Goal: Find specific page/section: Find specific page/section

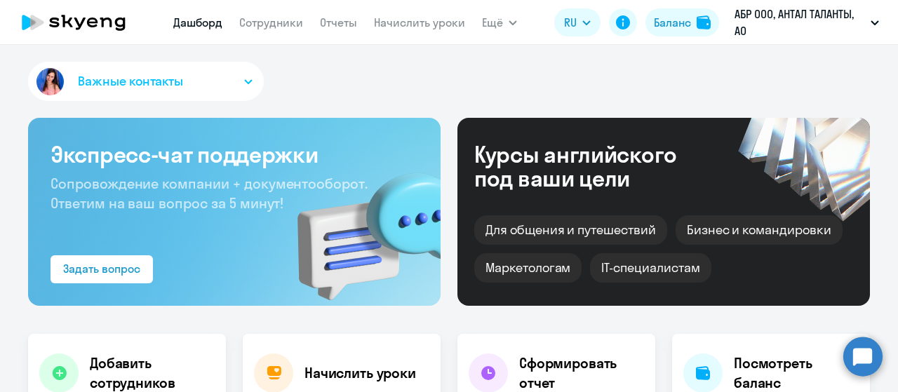
select select "30"
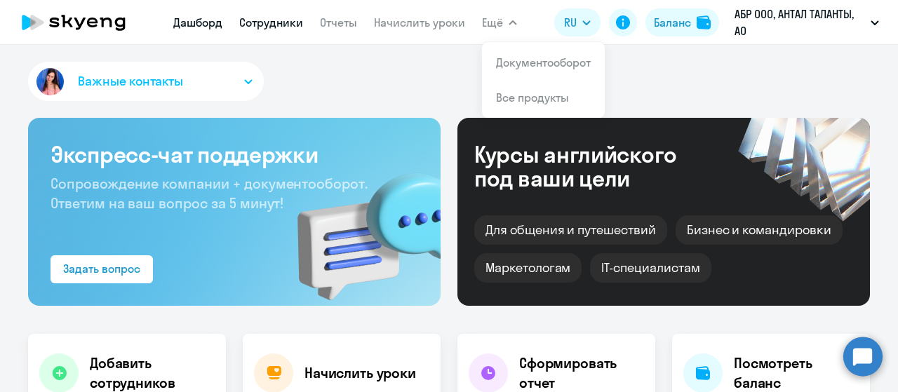
click at [281, 18] on link "Сотрудники" at bounding box center [271, 22] width 64 height 14
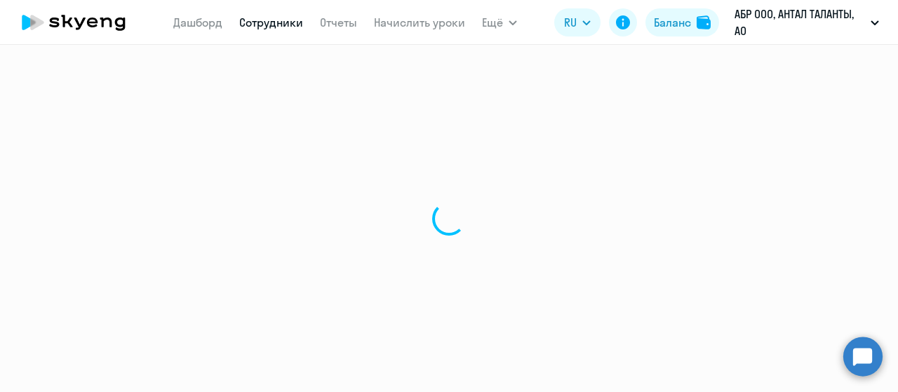
select select "30"
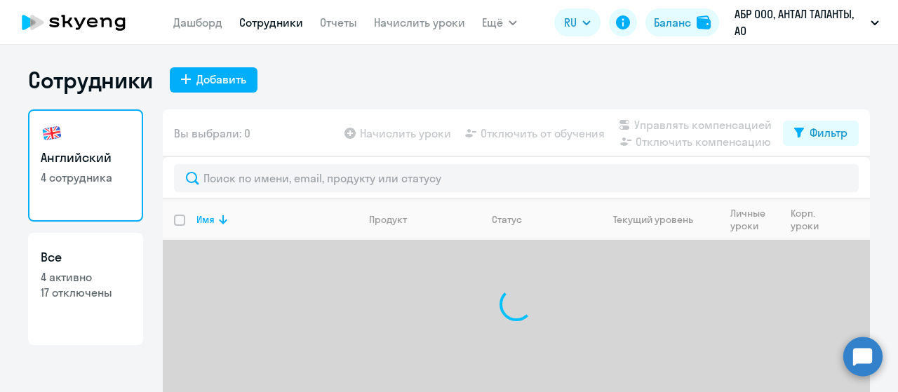
scroll to position [56, 0]
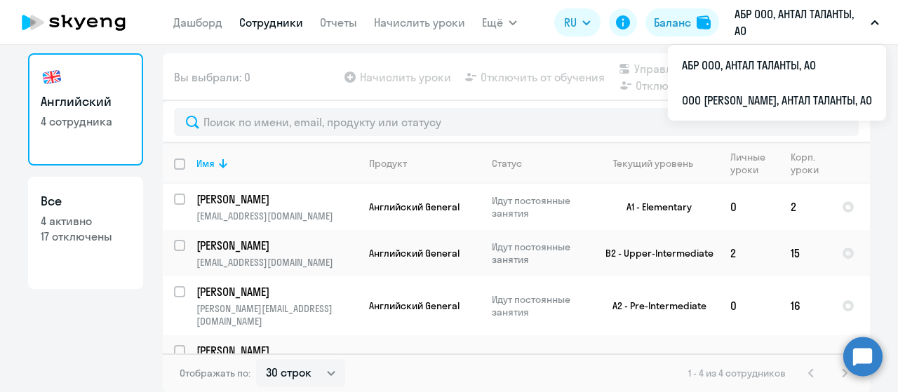
click at [804, 15] on p "АБР ООО, АНТАЛ ТАЛАНТЫ, АО" at bounding box center [800, 23] width 131 height 34
click at [742, 18] on p "АБР ООО, АНТАЛ ТАЛАНТЫ, АО" at bounding box center [800, 23] width 131 height 34
click at [874, 19] on button "АБР ООО, АНТАЛ ТАЛАНТЫ, АО" at bounding box center [807, 23] width 159 height 34
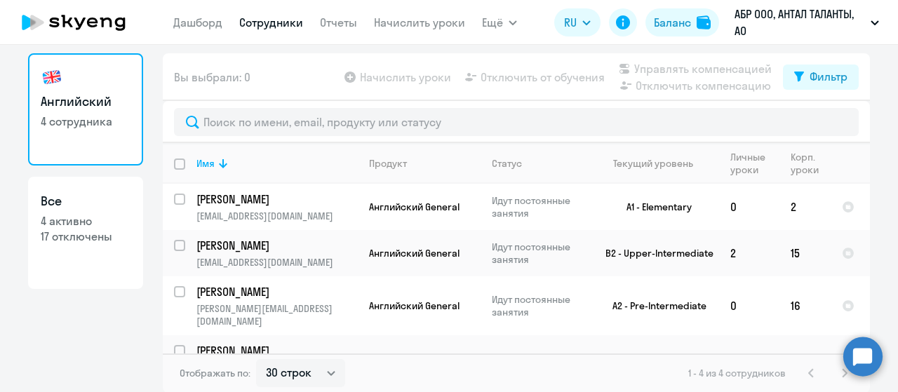
click at [786, 11] on p "АБР ООО, АНТАЛ ТАЛАНТЫ, АО" at bounding box center [800, 23] width 131 height 34
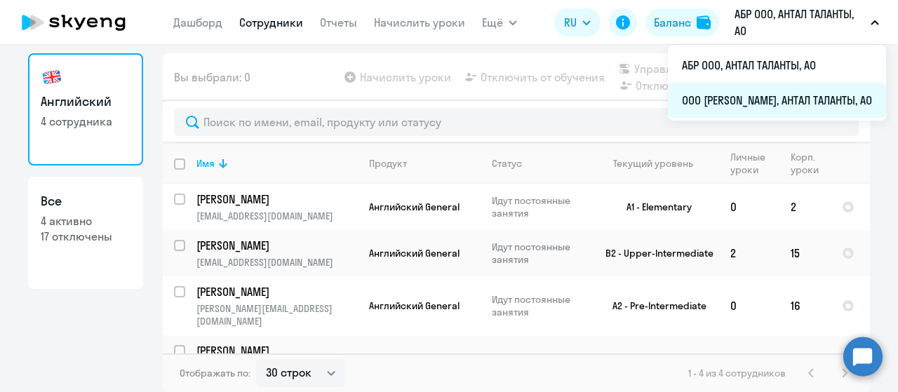
click at [755, 98] on li "ООО [PERSON_NAME], АНТАЛ ТАЛАНТЫ, АО" at bounding box center [777, 100] width 218 height 35
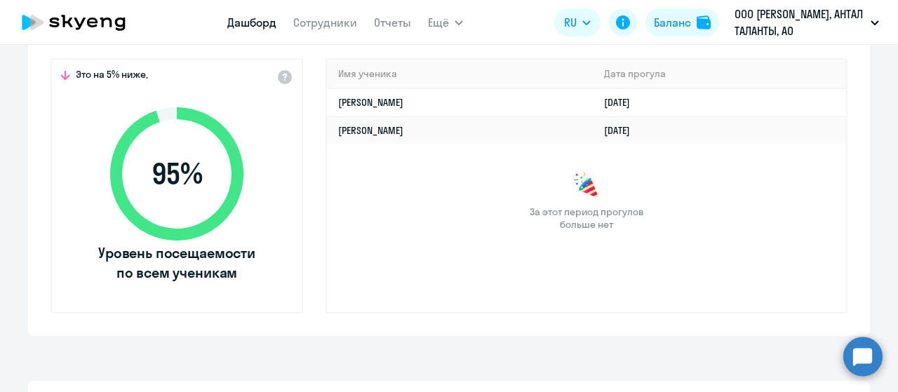
scroll to position [477, 0]
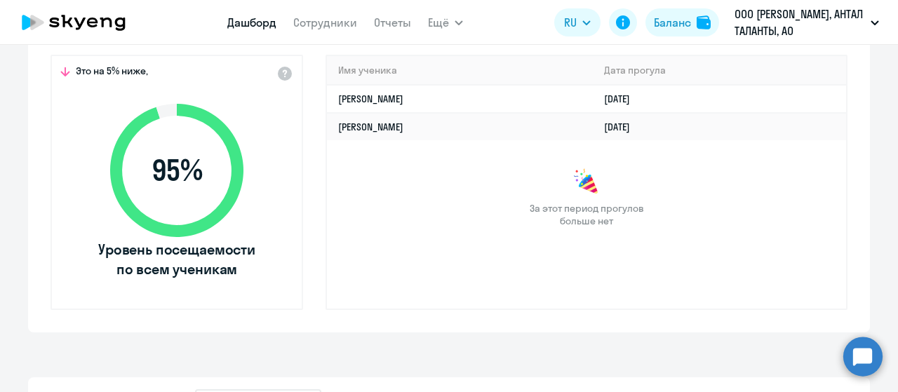
select select "30"
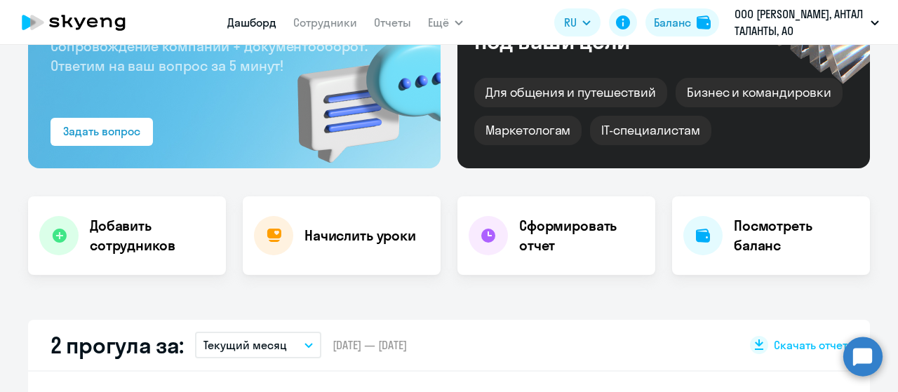
scroll to position [126, 0]
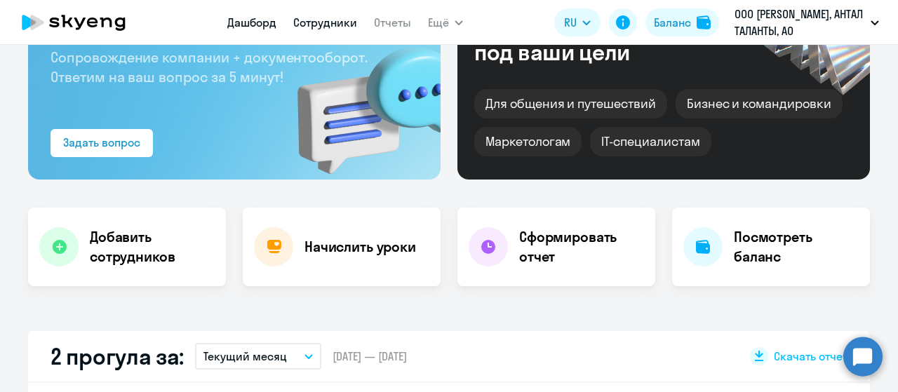
click at [324, 23] on link "Сотрудники" at bounding box center [325, 22] width 64 height 14
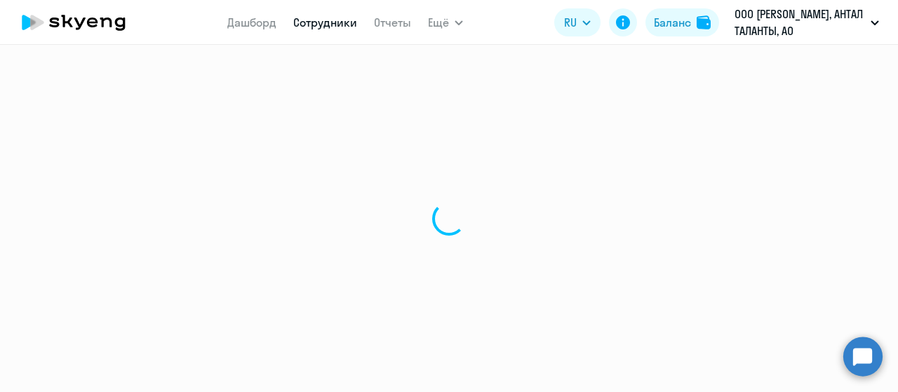
select select "30"
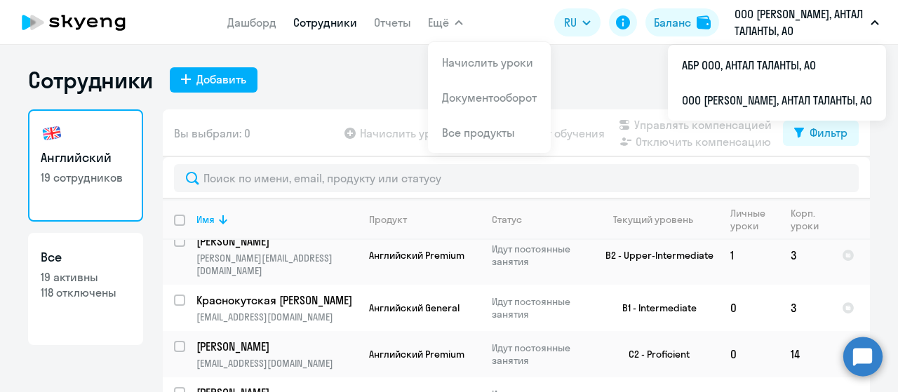
click at [460, 27] on button "Ещё" at bounding box center [445, 22] width 35 height 28
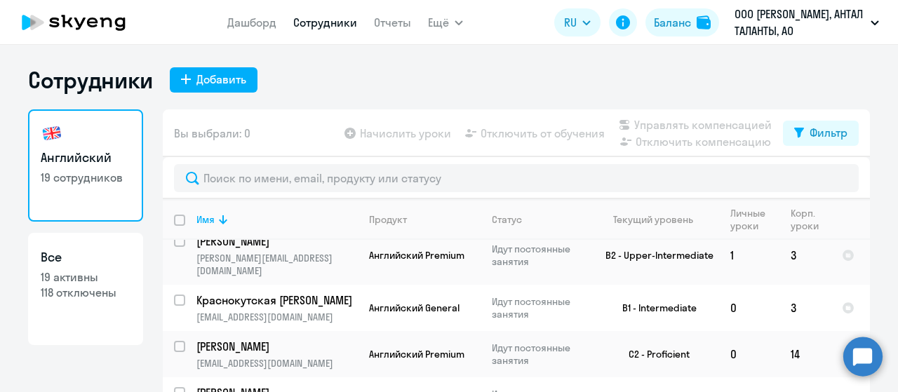
click at [459, 25] on icon "button" at bounding box center [459, 22] width 8 height 5
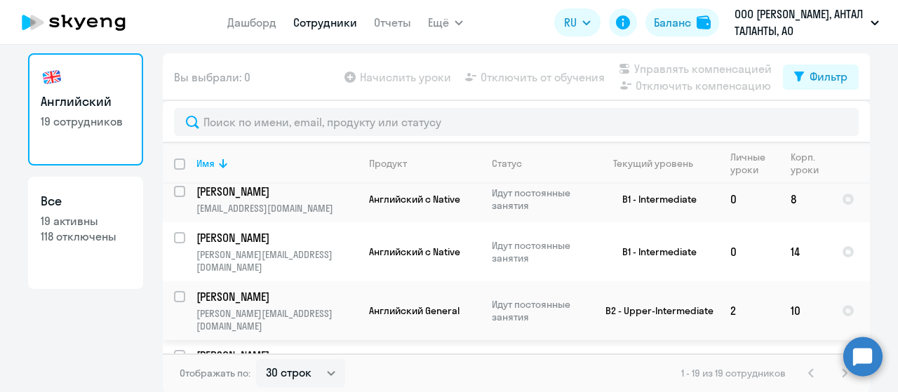
scroll to position [70, 0]
